Goal: Entertainment & Leisure: Consume media (video, audio)

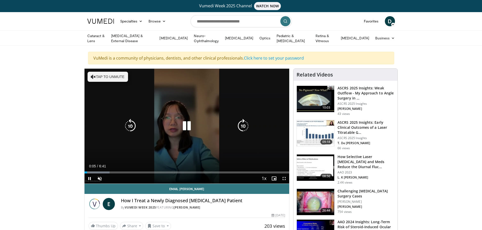
click at [186, 126] on icon "Video Player" at bounding box center [187, 126] width 14 height 14
click at [99, 178] on span "Video Player" at bounding box center [100, 179] width 10 height 10
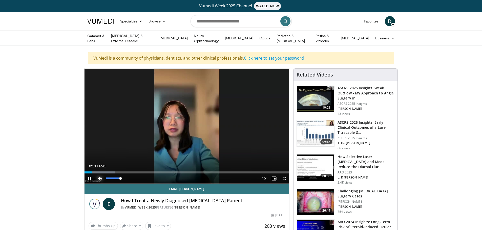
drag, startPoint x: 120, startPoint y: 176, endPoint x: 128, endPoint y: 177, distance: 8.4
click at [128, 177] on div "Mute 100%" at bounding box center [112, 179] width 35 height 10
